Goal: Task Accomplishment & Management: Use online tool/utility

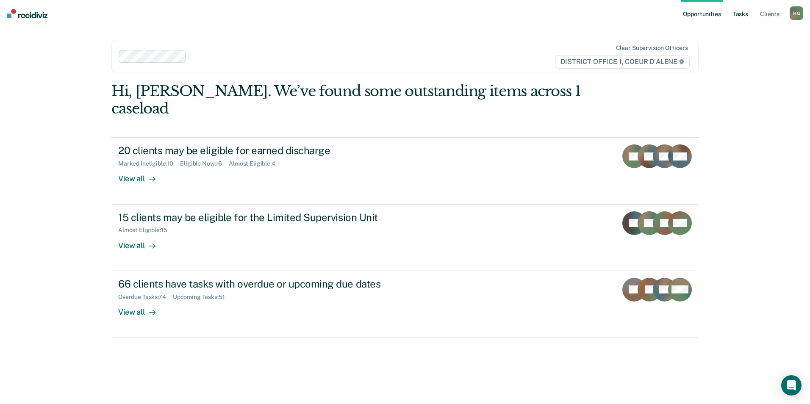
click at [740, 11] on link "Tasks" at bounding box center [740, 13] width 19 height 27
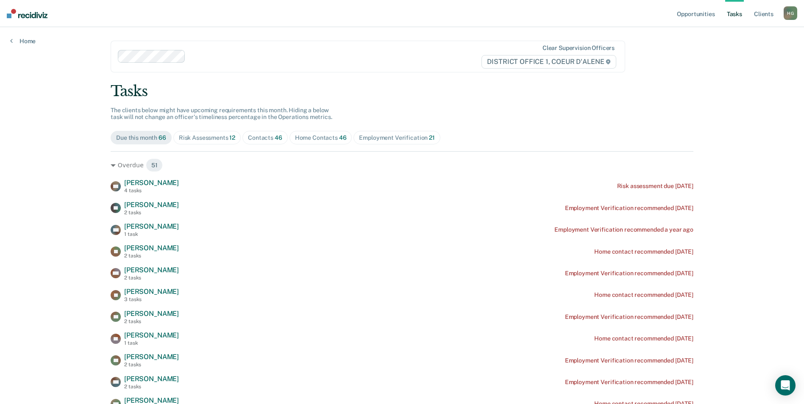
click at [210, 139] on div "Risk Assessments 12" at bounding box center [207, 137] width 56 height 7
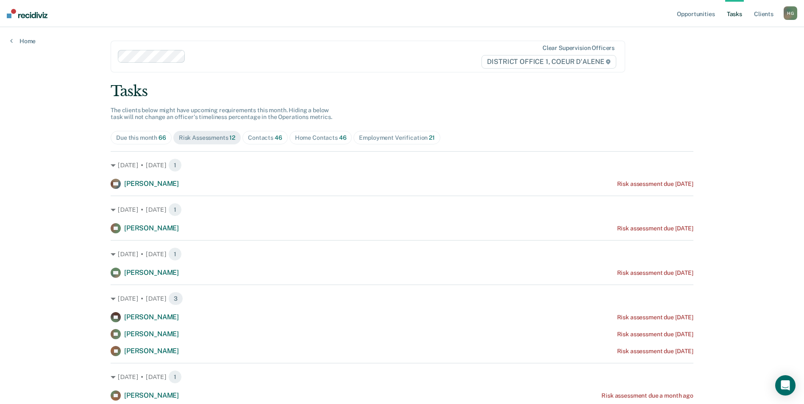
click at [791, 19] on div "H G" at bounding box center [791, 13] width 14 height 14
click at [736, 56] on link "Log Out" at bounding box center [756, 55] width 68 height 7
